Goal: Task Accomplishment & Management: Use online tool/utility

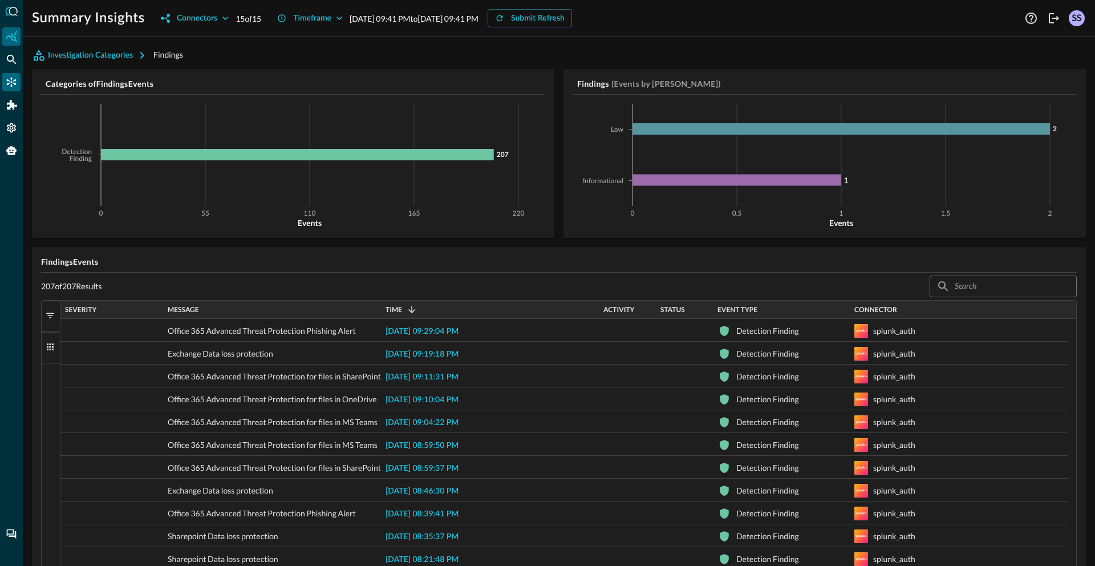
click at [12, 80] on icon "Connectors" at bounding box center [11, 81] width 11 height 11
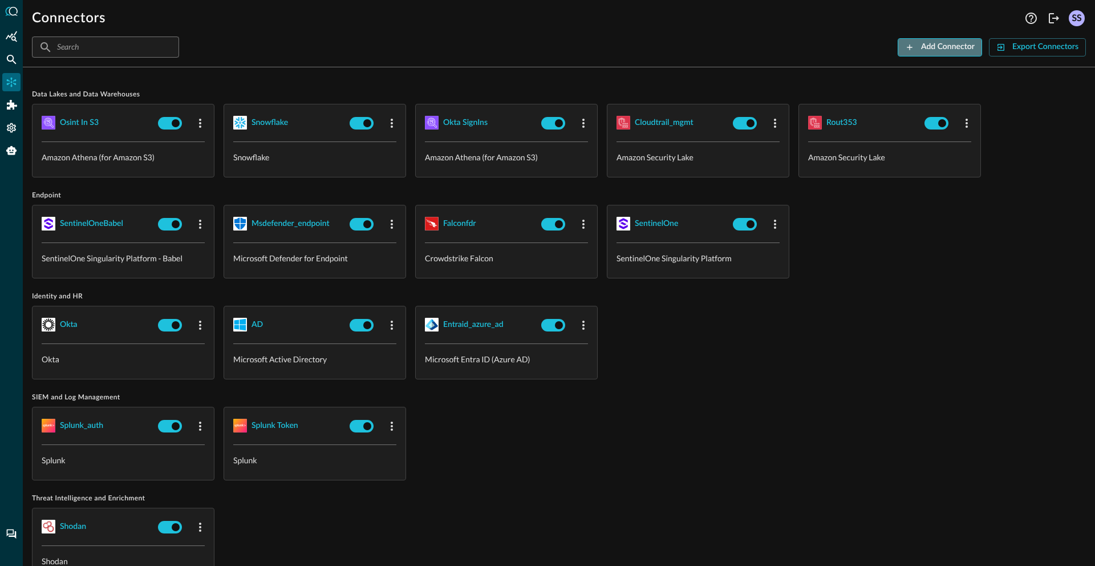
click at [931, 51] on div "Add Connector" at bounding box center [948, 47] width 54 height 14
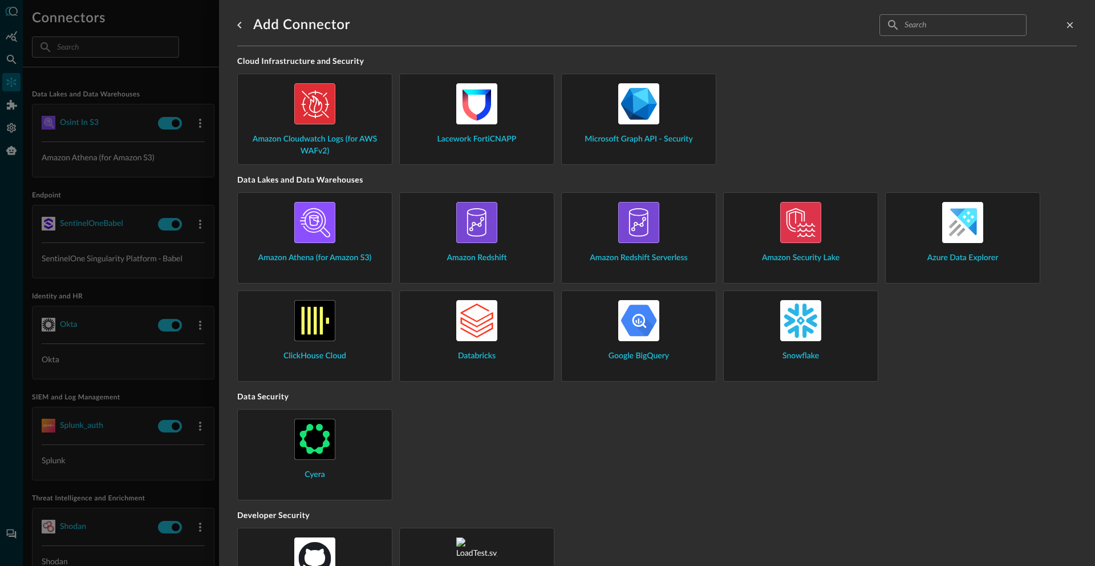
click at [936, 26] on input "text" at bounding box center [953, 24] width 96 height 21
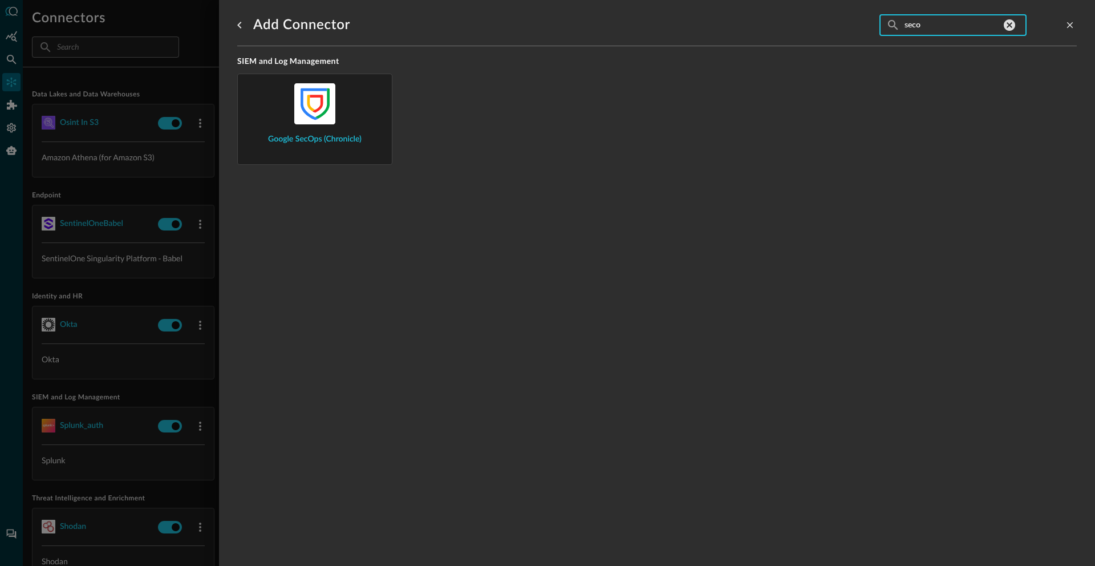
type input "secop"
click at [342, 118] on div "Google SecOps (Chronicle)" at bounding box center [315, 114] width 136 height 62
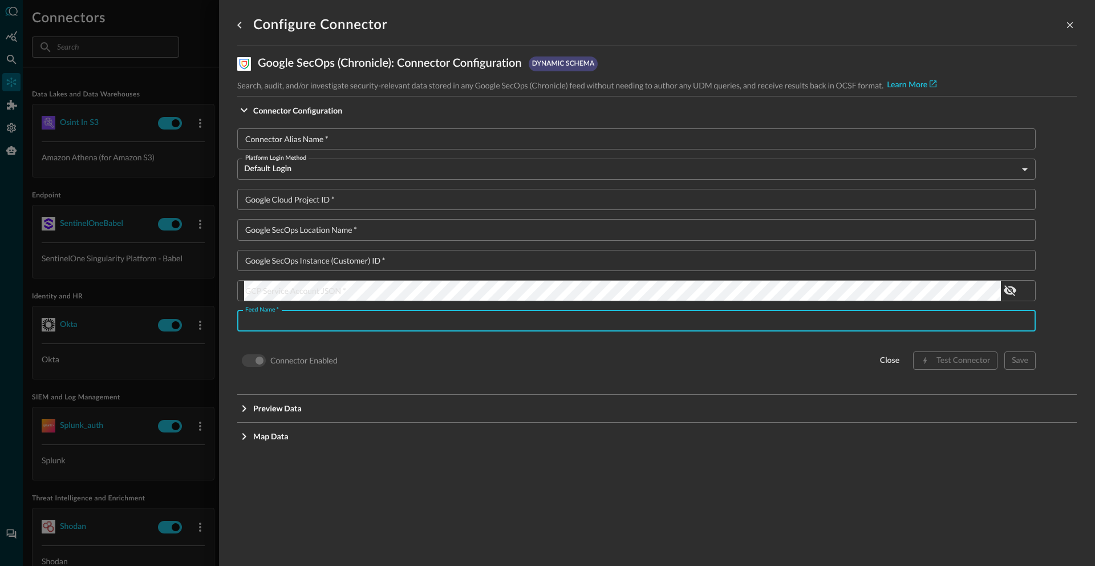
click at [346, 325] on input "Feed Name   *" at bounding box center [640, 320] width 792 height 21
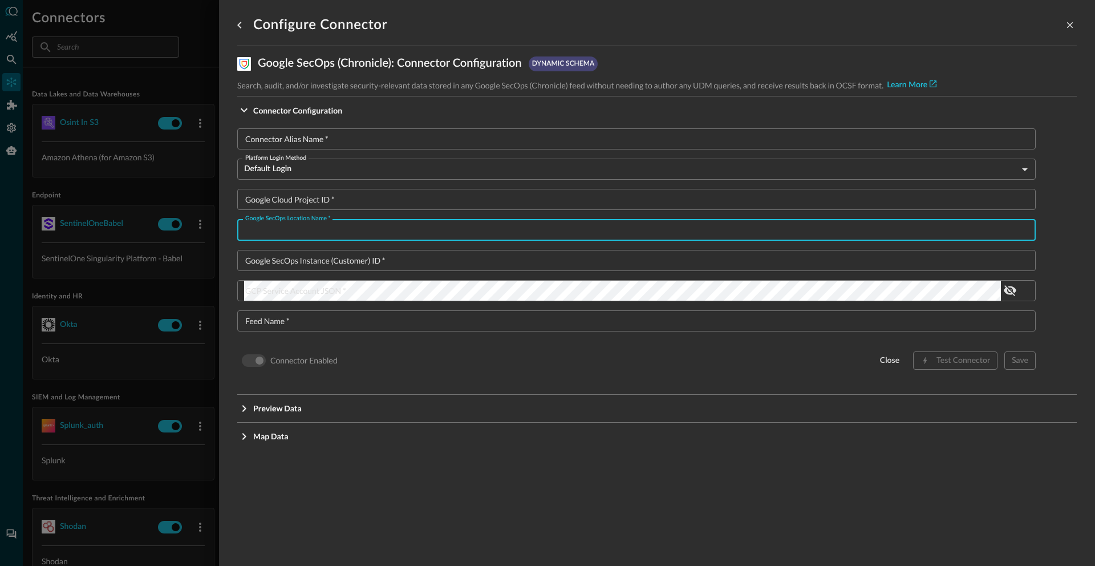
click at [358, 231] on input "Google SecOps Location Name   *" at bounding box center [640, 229] width 792 height 21
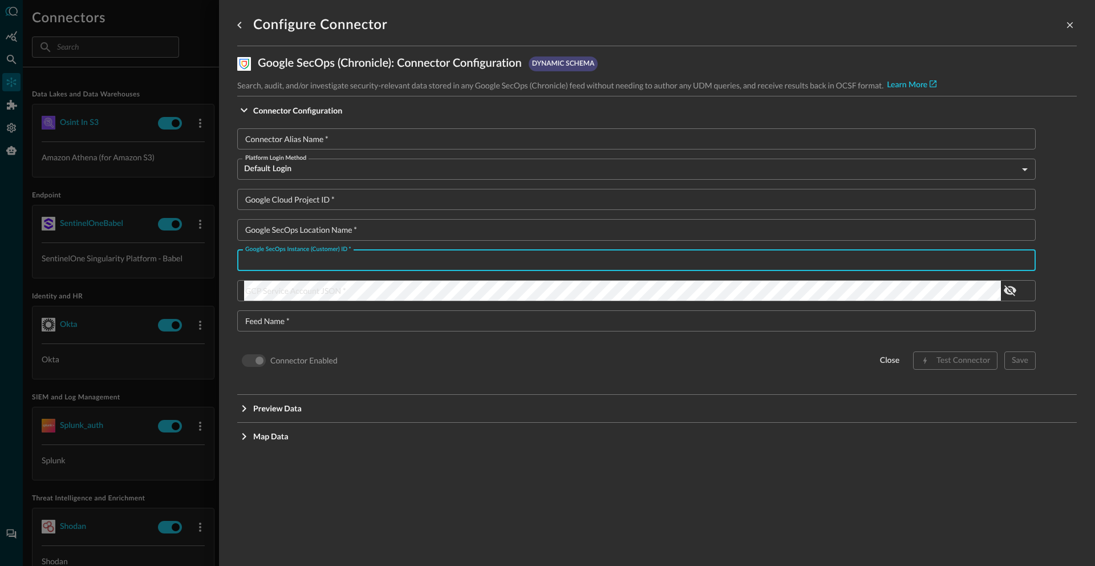
click at [365, 261] on input "Google SecOps Instance (Customer) ID   *" at bounding box center [640, 260] width 792 height 21
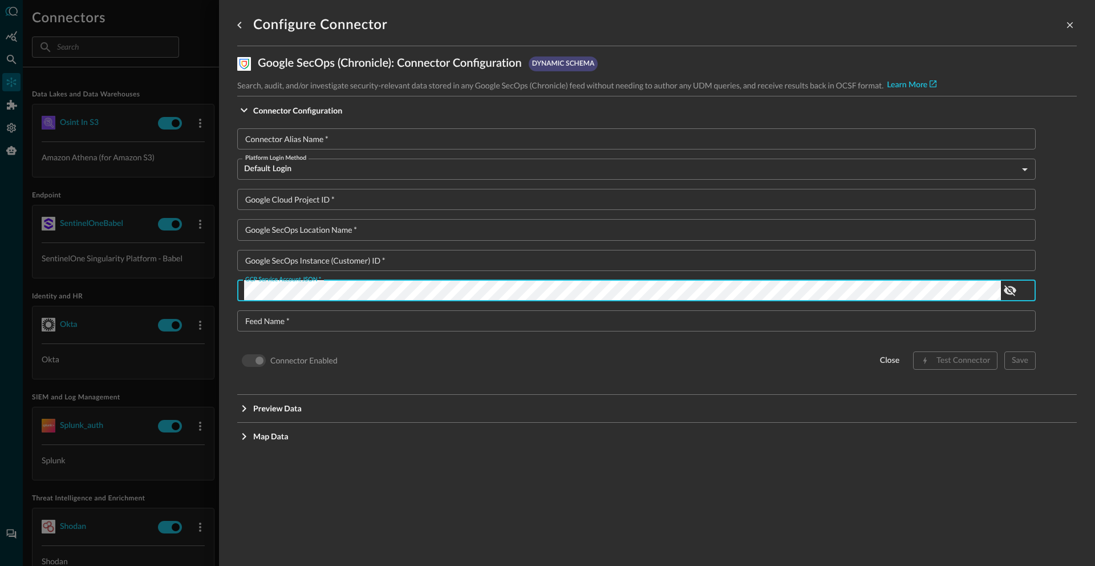
type input "36c5b4c7-a3d9-4fb8-86fe-422739a6754d"
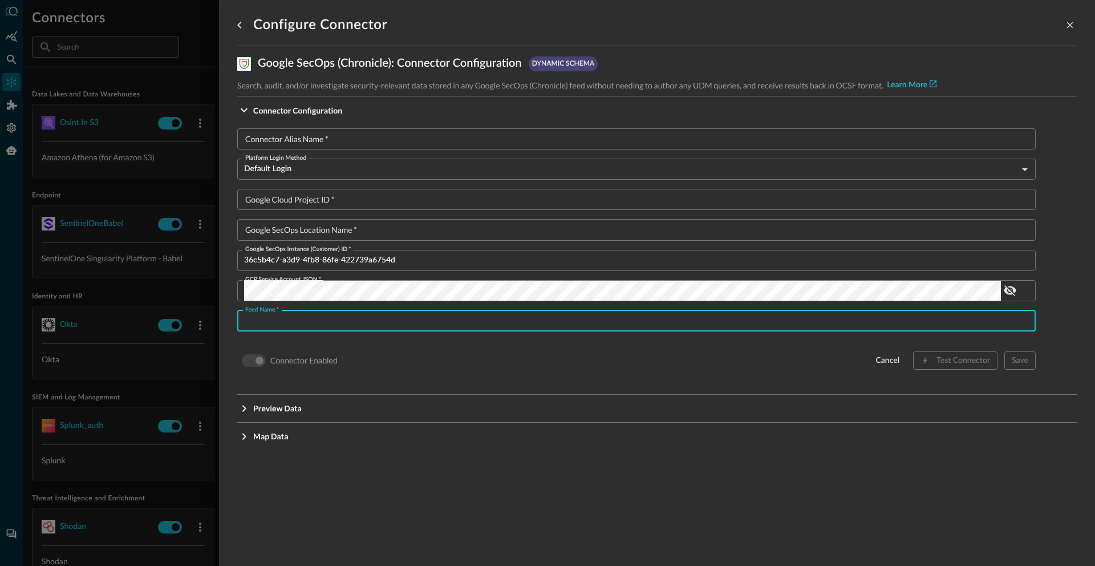
click at [354, 324] on input "Feed Name   *" at bounding box center [640, 320] width 792 height 21
